Goal: Register for event/course

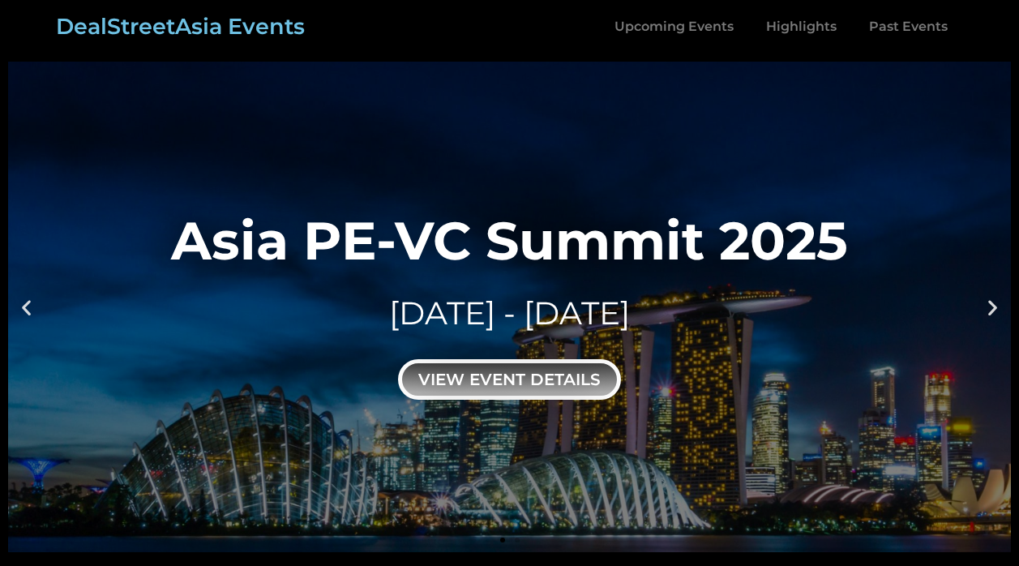
click at [398, 359] on div "view event details" at bounding box center [509, 379] width 223 height 41
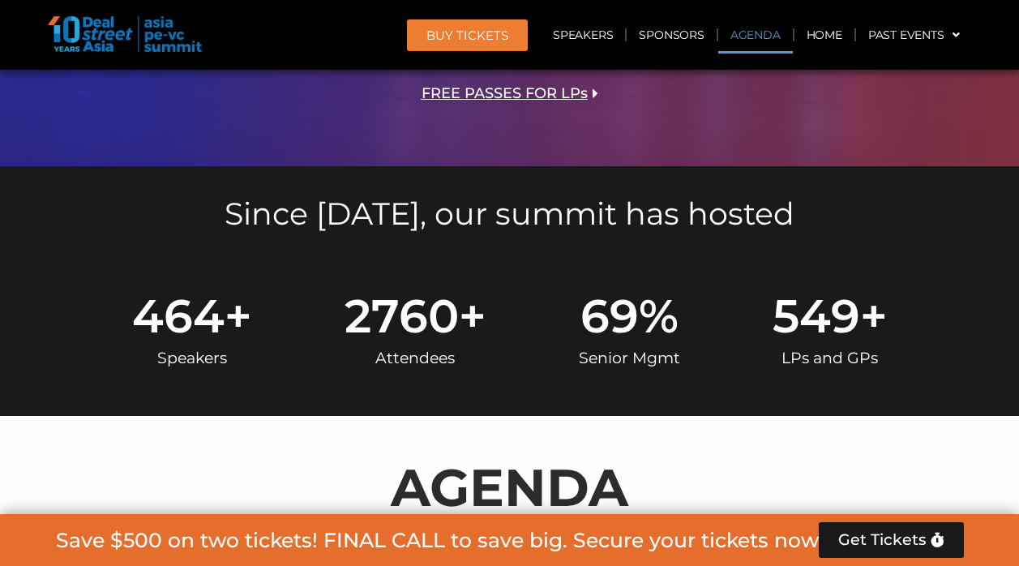
scroll to position [989, 0]
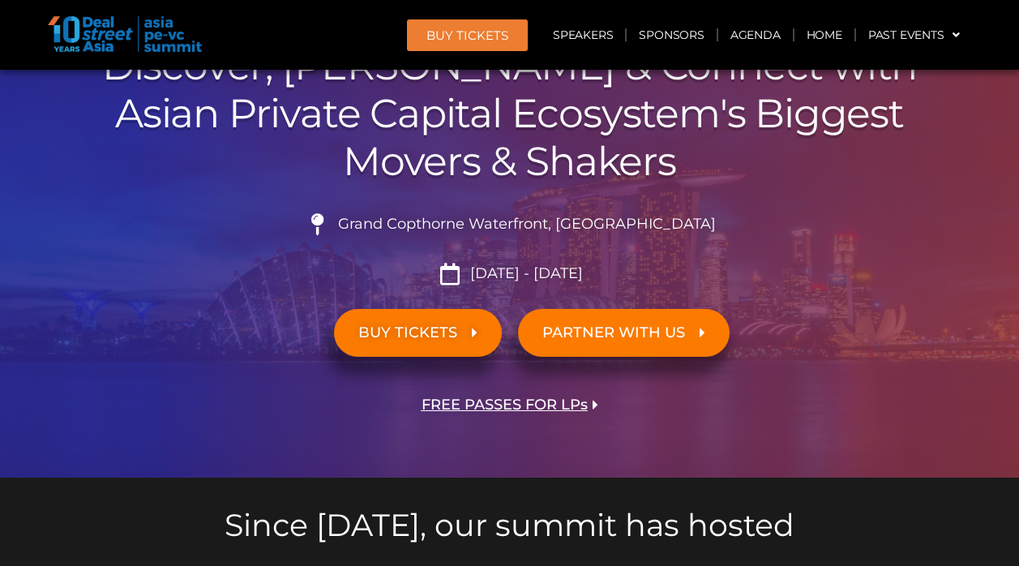
scroll to position [117, 0]
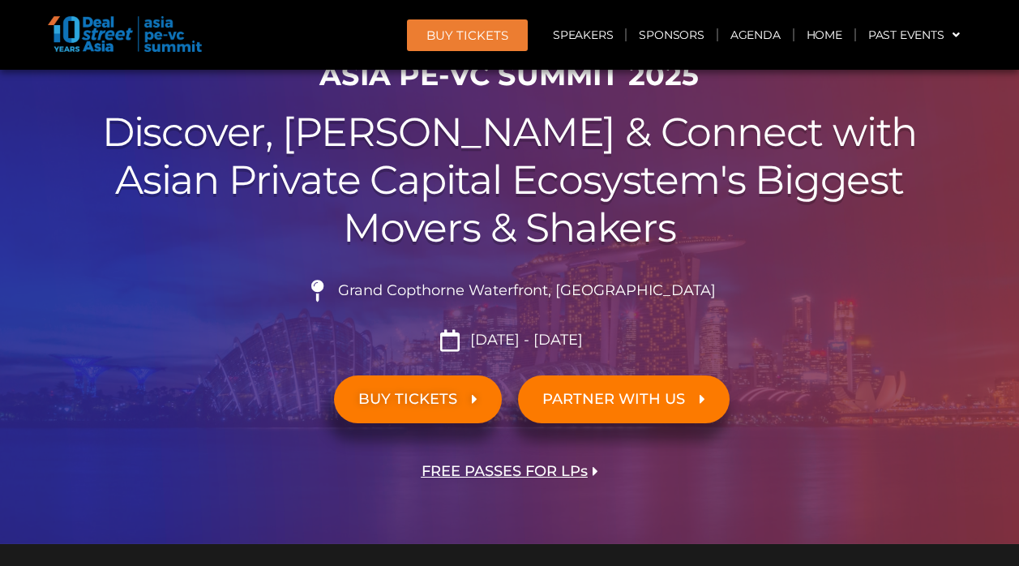
click at [647, 288] on span "Grand Copthorne Waterfront, Singapore​" at bounding box center [525, 291] width 382 height 18
drag, startPoint x: 647, startPoint y: 288, endPoint x: 611, endPoint y: 297, distance: 36.7
click at [611, 297] on span "Grand Copthorne Waterfront, Singapore​" at bounding box center [525, 291] width 382 height 18
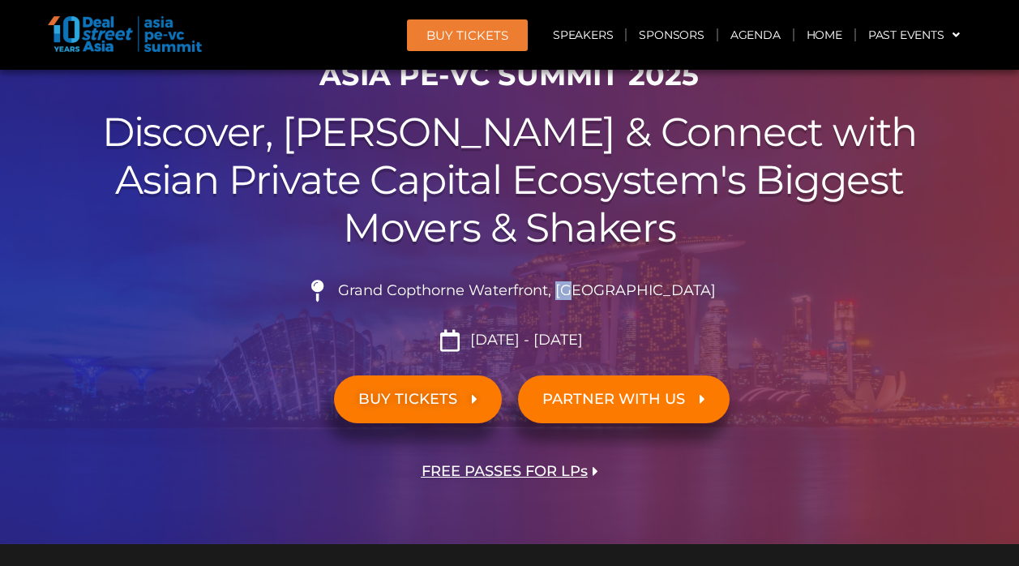
drag, startPoint x: 611, startPoint y: 297, endPoint x: 600, endPoint y: 296, distance: 10.7
click at [600, 296] on span "Grand Copthorne Waterfront, Singapore​" at bounding box center [525, 291] width 382 height 18
